Goal: Find specific page/section: Find specific page/section

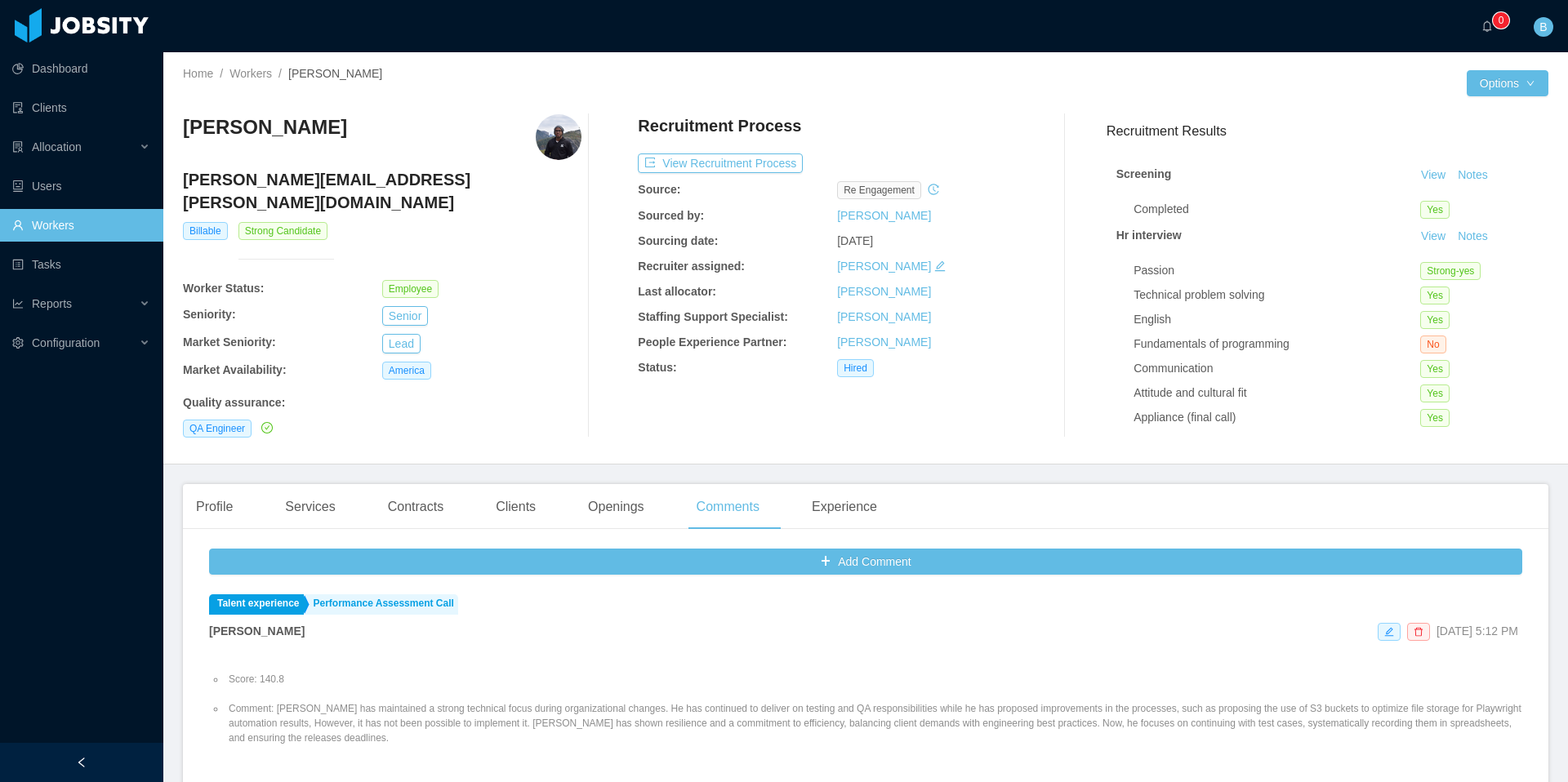
click at [89, 226] on link "Workers" at bounding box center [81, 225] width 138 height 33
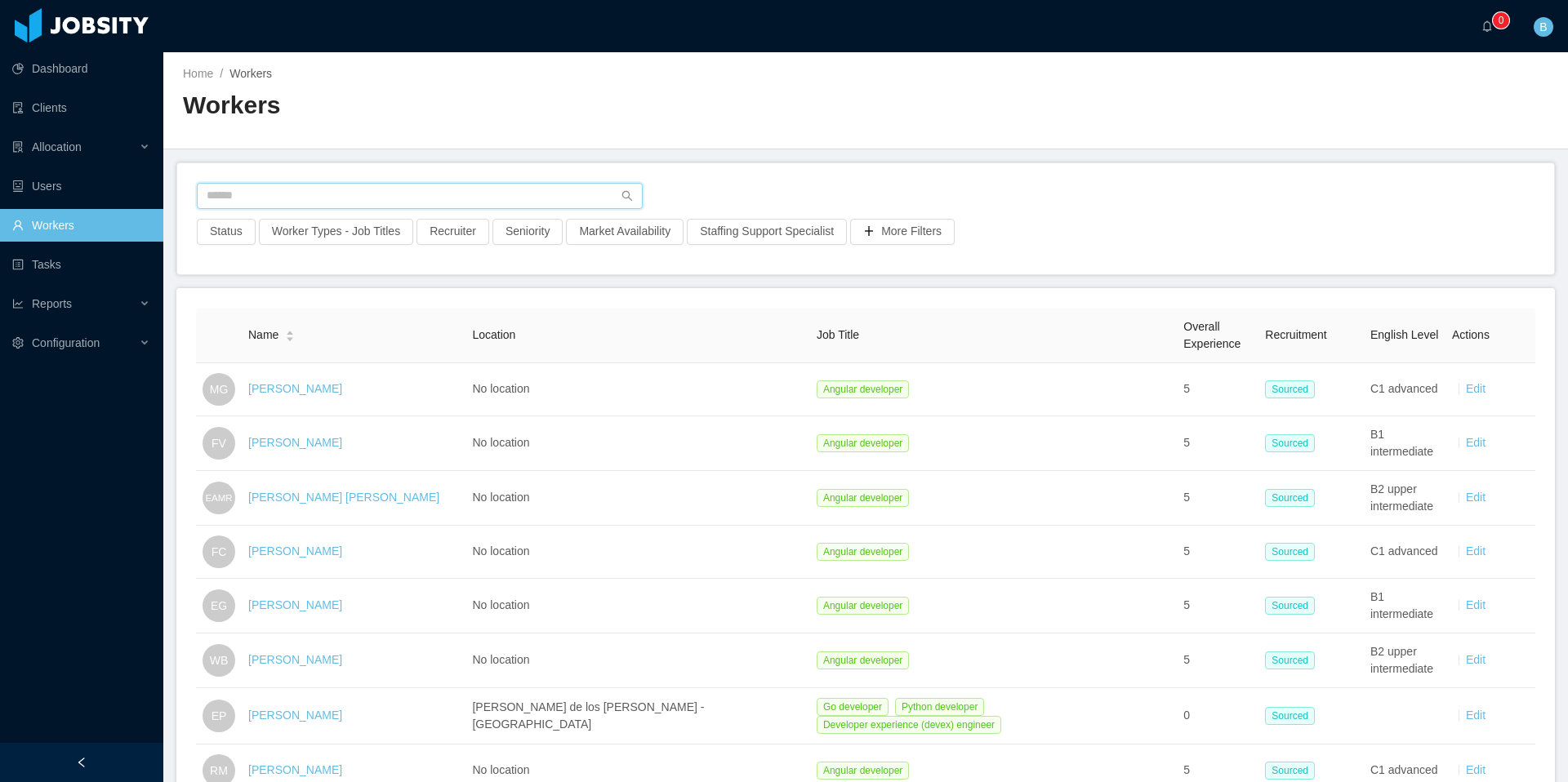
click at [295, 197] on input "text" at bounding box center [420, 196] width 446 height 26
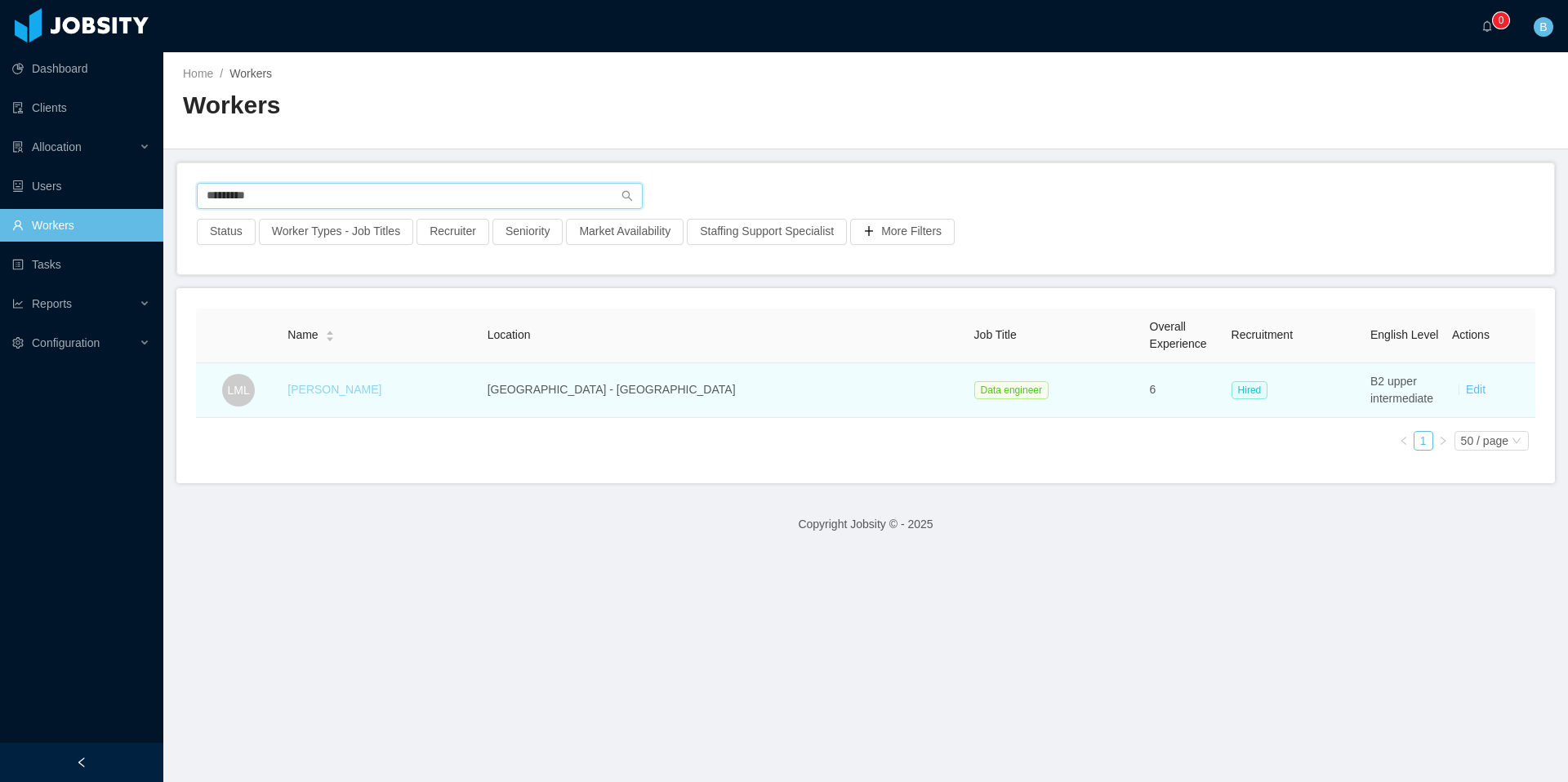
type input "*********"
click at [351, 391] on link "[PERSON_NAME]" at bounding box center [334, 389] width 94 height 13
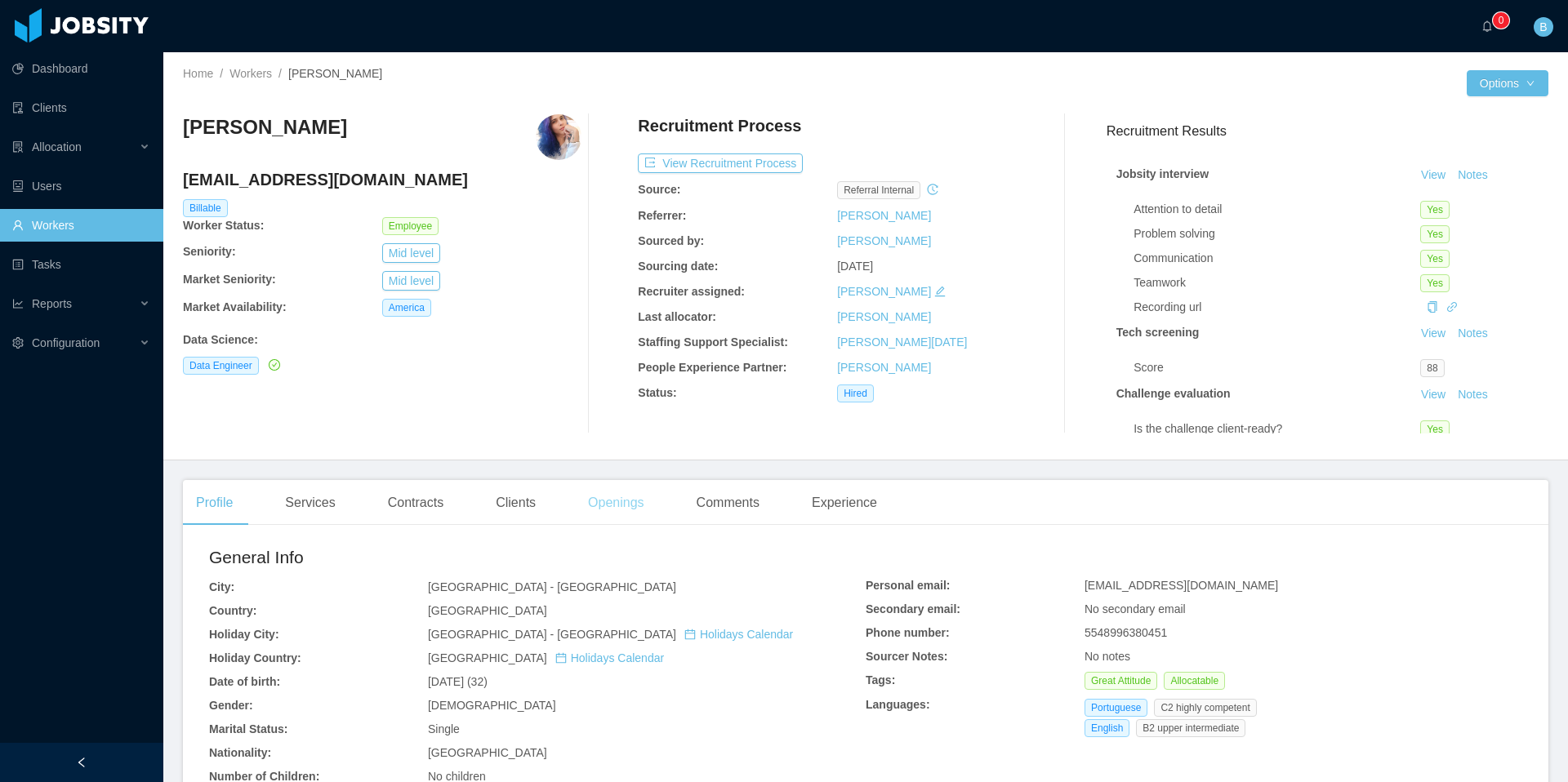
click at [611, 508] on div "Openings" at bounding box center [617, 503] width 83 height 46
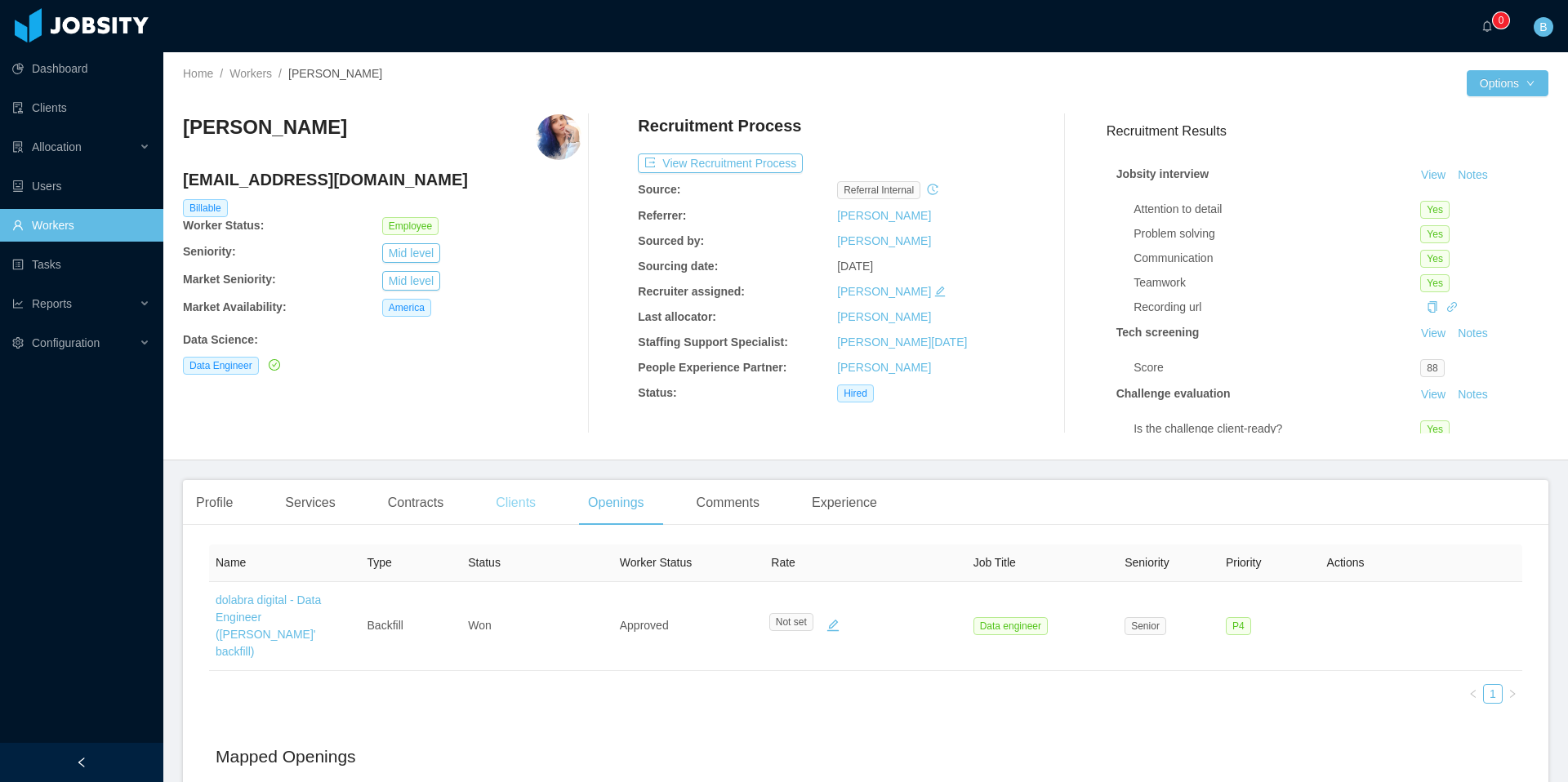
click at [527, 506] on div "Clients" at bounding box center [516, 503] width 66 height 46
